Goal: Task Accomplishment & Management: Use online tool/utility

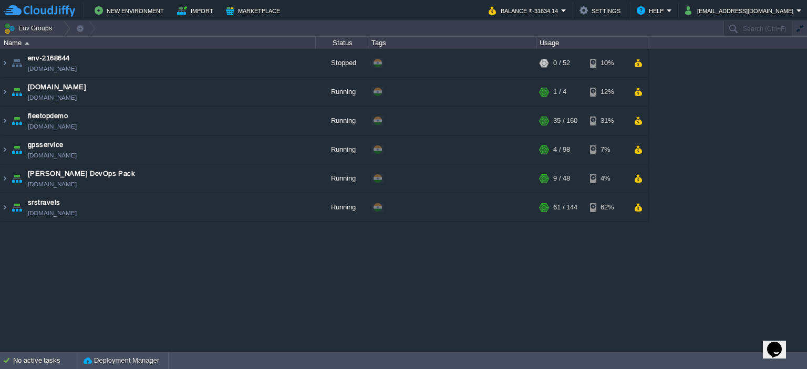
click at [2, 122] on table "env-2168644 env-2168644.cloudjiffy.net Stopped + Add to Env Group RAM 0% CPU 0%…" at bounding box center [324, 135] width 649 height 173
click at [2, 122] on img at bounding box center [5, 121] width 8 height 28
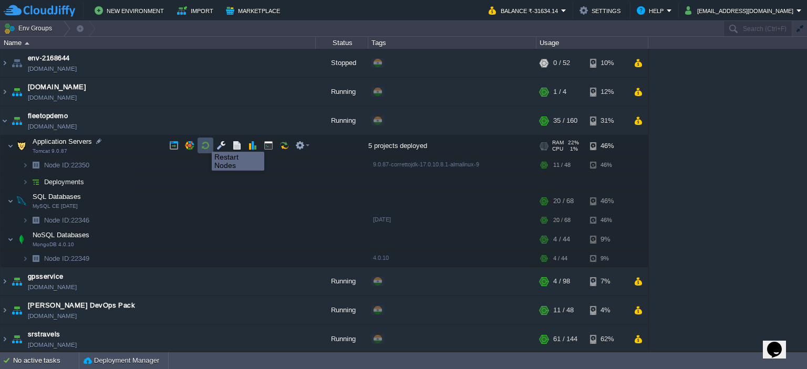
click at [204, 142] on button "button" at bounding box center [205, 145] width 9 height 9
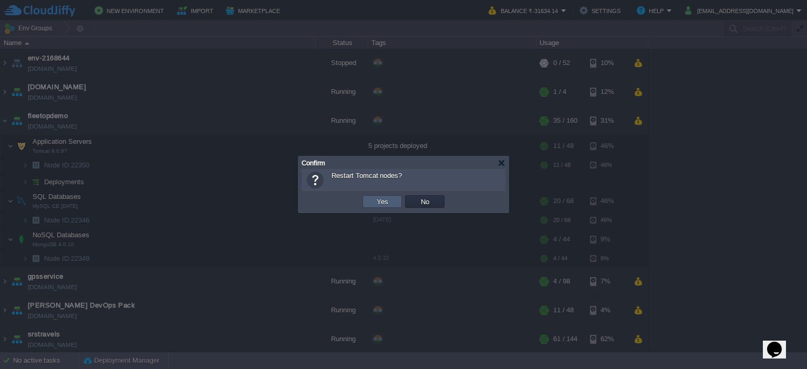
click at [372, 199] on td "Yes" at bounding box center [381, 201] width 39 height 13
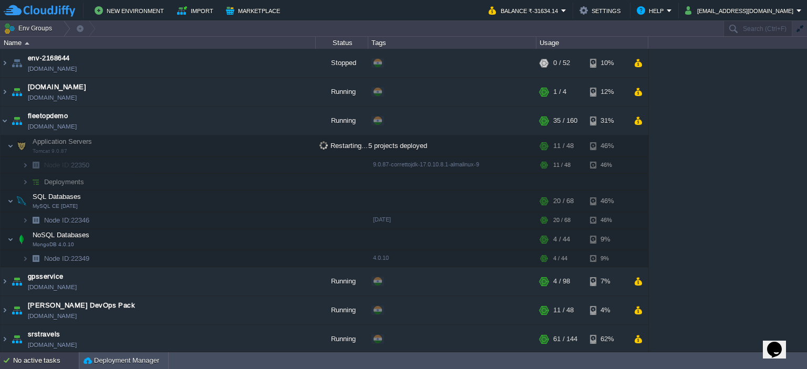
click at [32, 360] on div "No active tasks" at bounding box center [46, 360] width 66 height 17
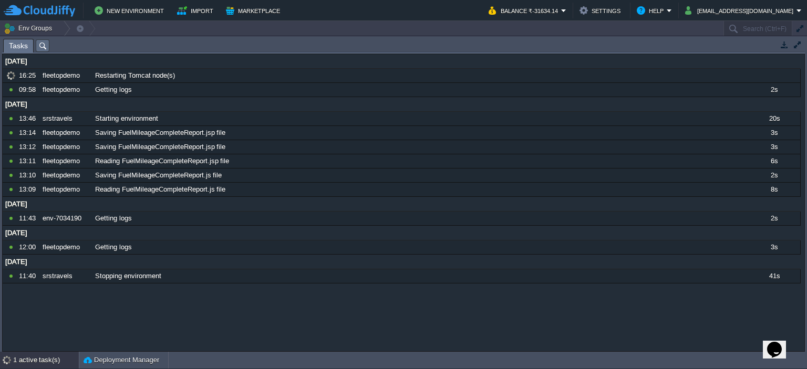
click at [32, 360] on div "1 active task(s)" at bounding box center [46, 360] width 66 height 17
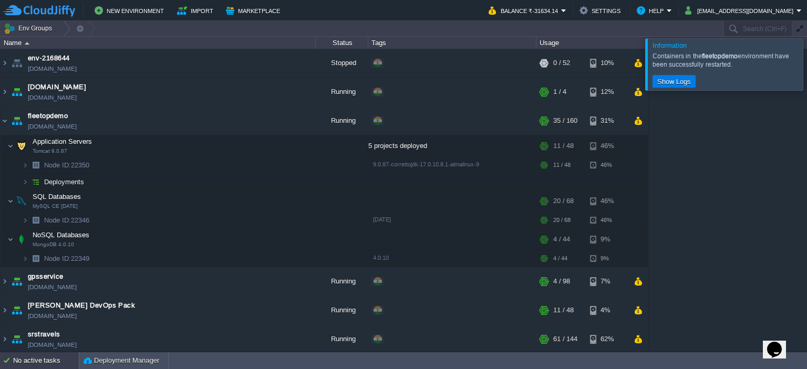
click at [25, 356] on div "No active tasks" at bounding box center [46, 360] width 66 height 17
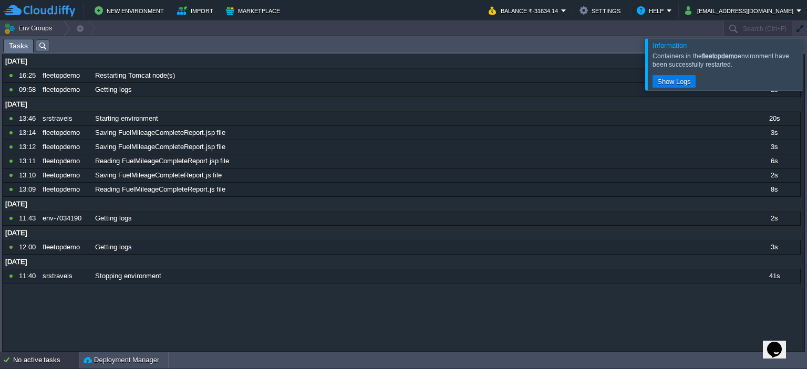
click at [806, 65] on div at bounding box center [820, 63] width 0 height 51
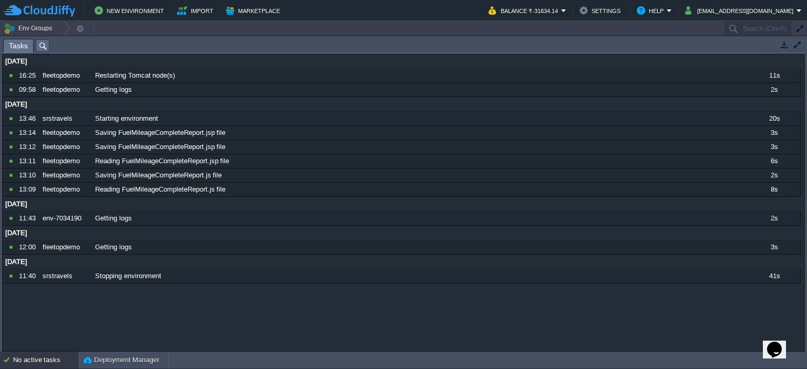
click at [32, 365] on div "No active tasks" at bounding box center [46, 360] width 66 height 17
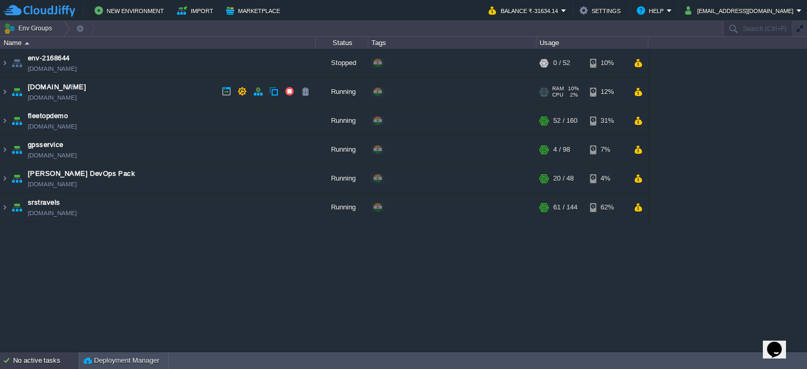
click at [53, 357] on div "No active tasks" at bounding box center [46, 360] width 66 height 17
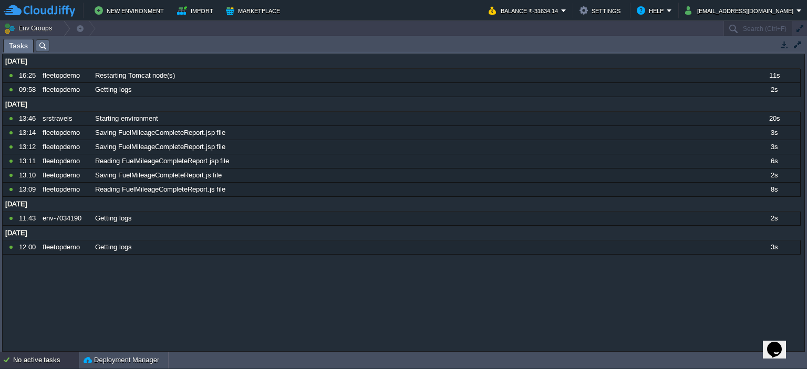
click at [53, 357] on div "No active tasks" at bounding box center [46, 360] width 66 height 17
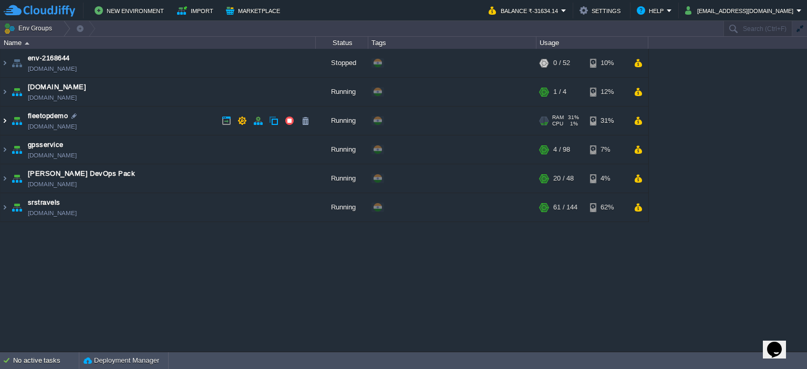
click at [2, 122] on img at bounding box center [5, 121] width 8 height 28
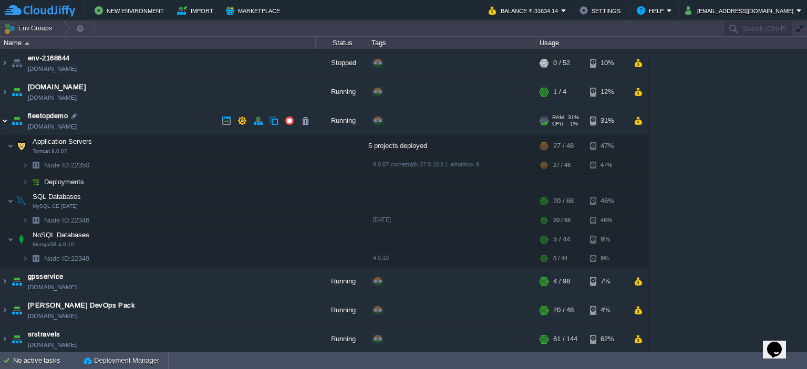
click at [2, 122] on img at bounding box center [5, 121] width 8 height 28
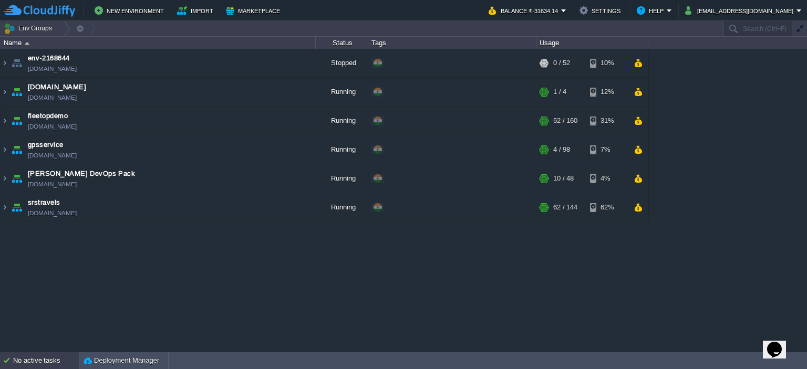
click at [52, 365] on div "No active tasks" at bounding box center [46, 360] width 66 height 17
